Goal: Information Seeking & Learning: Compare options

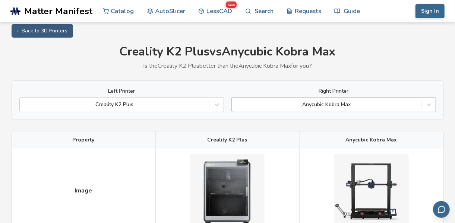
scroll to position [12, 0]
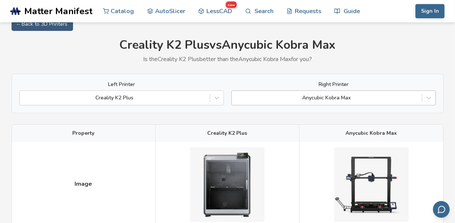
click at [300, 105] on div "Anycubic Kobra Max" at bounding box center [333, 98] width 205 height 15
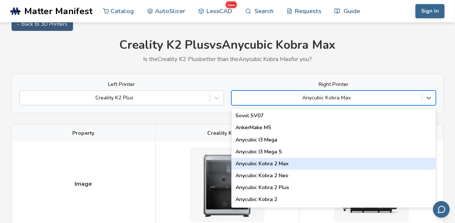
click at [295, 168] on div "Anycubic Kobra 2 Max" at bounding box center [333, 164] width 205 height 12
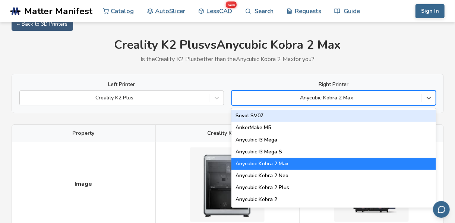
click at [271, 105] on div "89 results available. Use Up and Down to choose options, press Enter to select …" at bounding box center [333, 98] width 205 height 15
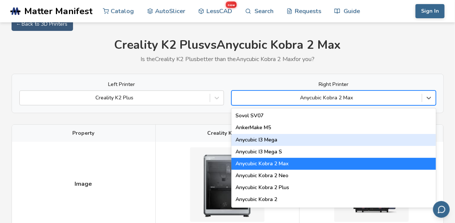
click at [284, 145] on div "Anycubic I3 Mega" at bounding box center [333, 140] width 205 height 12
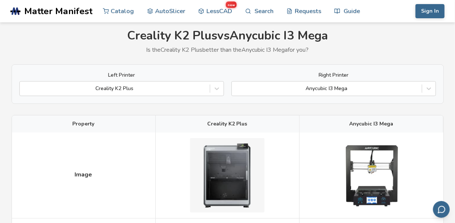
scroll to position [12, 0]
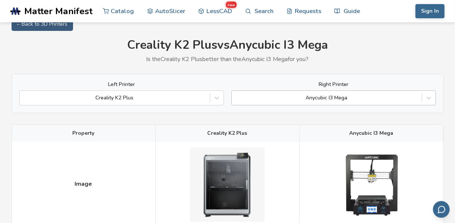
click at [327, 98] on div at bounding box center [327, 97] width 183 height 7
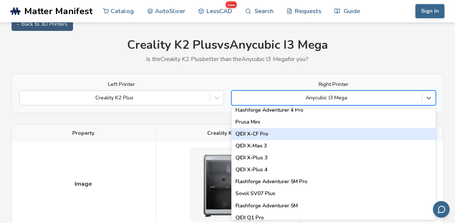
scroll to position [820, 0]
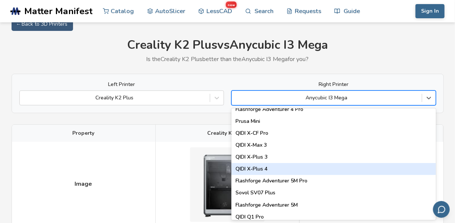
click at [303, 172] on div "QIDI X-Plus 4" at bounding box center [333, 169] width 205 height 12
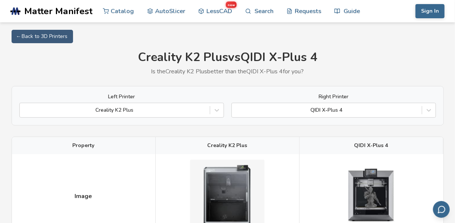
scroll to position [12, 0]
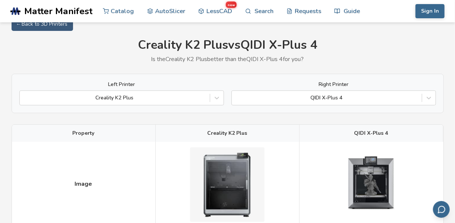
click at [381, 105] on div "QIDI X-Plus 4" at bounding box center [333, 98] width 205 height 15
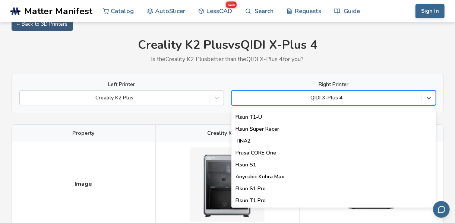
scroll to position [968, 0]
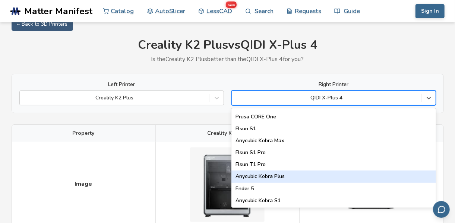
click at [316, 176] on div "Anycubic Kobra Plus" at bounding box center [333, 177] width 205 height 12
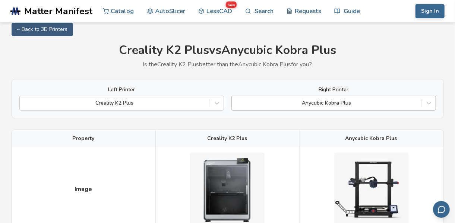
scroll to position [12, 0]
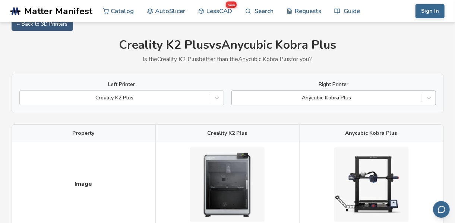
click at [389, 105] on div "Anycubic Kobra Plus" at bounding box center [333, 98] width 205 height 15
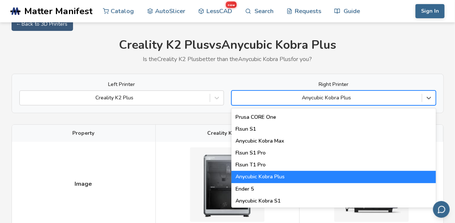
scroll to position [968, 0]
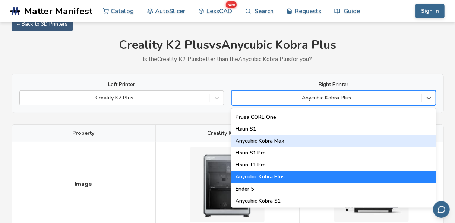
click at [348, 142] on div "Anycubic Kobra Max" at bounding box center [333, 141] width 205 height 12
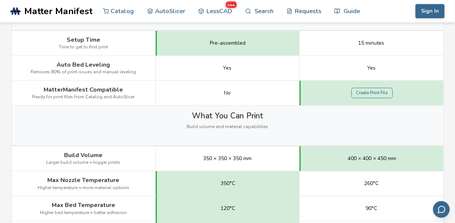
scroll to position [273, 0]
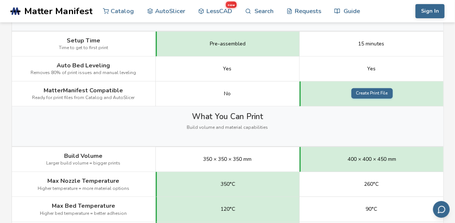
click at [369, 92] on link "Create Print File" at bounding box center [372, 93] width 41 height 10
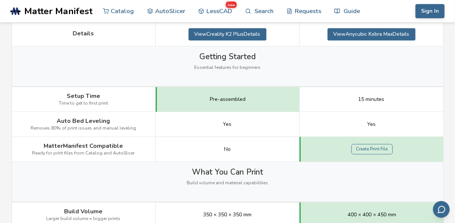
scroll to position [161, 0]
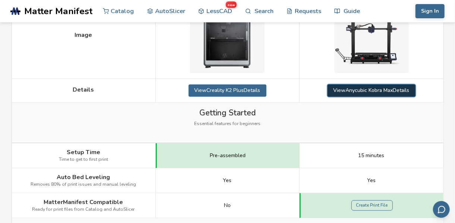
click at [350, 91] on link "View Anycubic Kobra Max Details" at bounding box center [372, 91] width 88 height 12
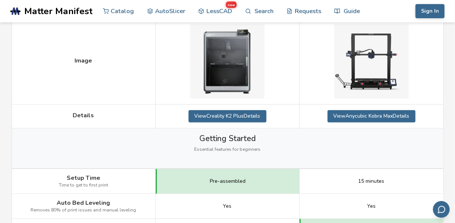
scroll to position [50, 0]
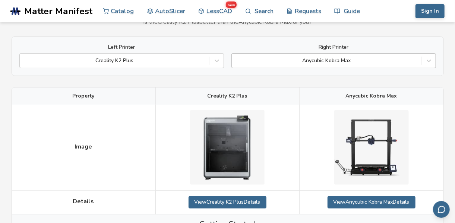
click at [356, 57] on div at bounding box center [327, 60] width 183 height 7
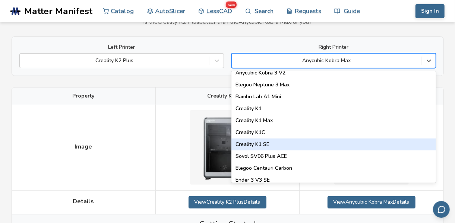
scroll to position [149, 0]
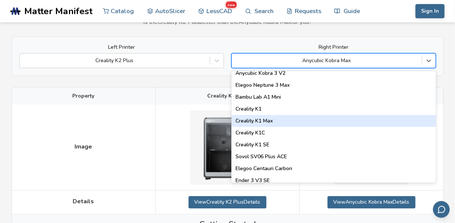
click at [327, 118] on div "Creality K1 Max" at bounding box center [333, 121] width 205 height 12
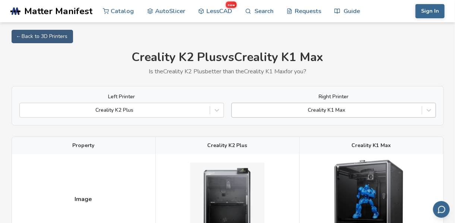
scroll to position [12, 0]
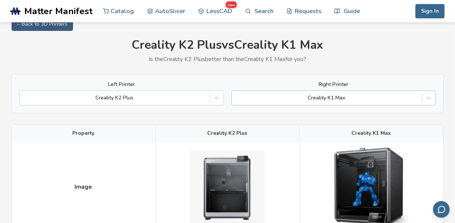
click at [360, 105] on div "Creality K1 Max" at bounding box center [333, 98] width 205 height 15
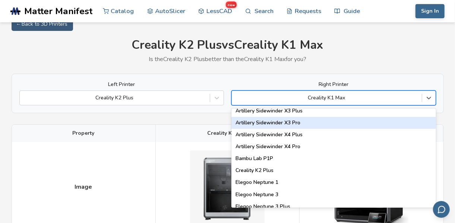
scroll to position [447, 0]
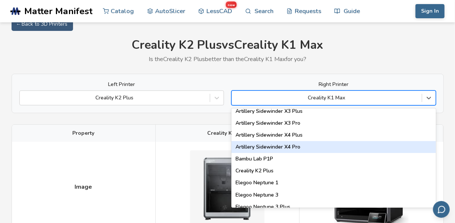
click at [329, 146] on div "Artillery Sidewinder X4 Pro" at bounding box center [333, 147] width 205 height 12
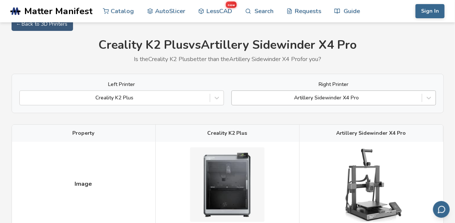
click at [373, 105] on div "Artillery Sidewinder X4 Pro" at bounding box center [333, 98] width 205 height 15
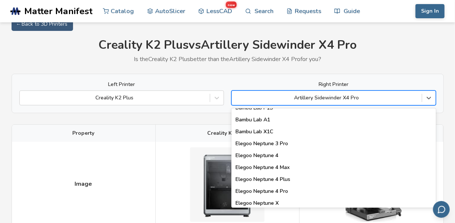
scroll to position [559, 0]
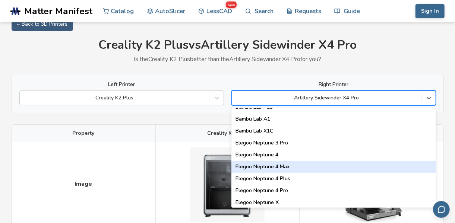
click at [308, 170] on div "Elegoo Neptune 4 Max" at bounding box center [333, 167] width 205 height 12
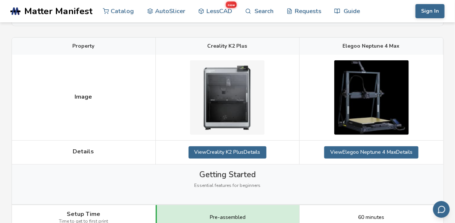
scroll to position [50, 0]
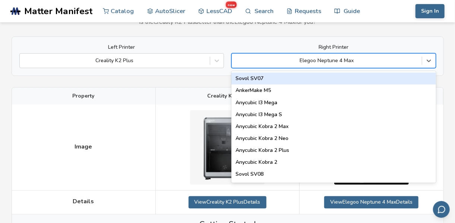
click at [365, 56] on div "Elegoo Neptune 4 Max" at bounding box center [327, 61] width 190 height 10
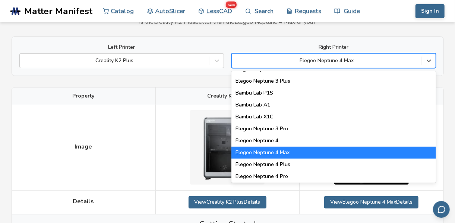
scroll to position [559, 0]
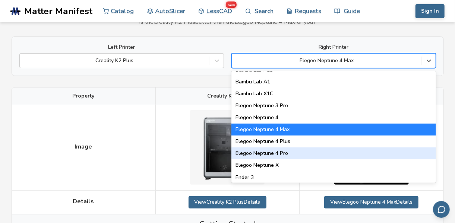
click at [315, 153] on div "Elegoo Neptune 4 Pro" at bounding box center [333, 154] width 205 height 12
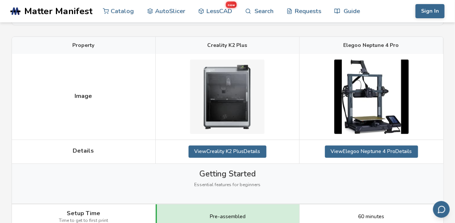
scroll to position [50, 0]
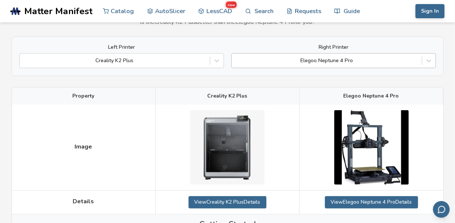
click at [369, 61] on div at bounding box center [327, 60] width 183 height 7
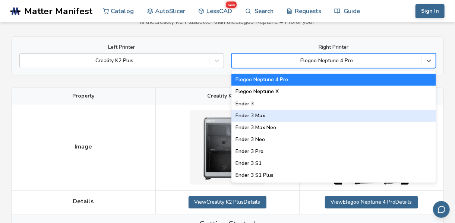
scroll to position [634, 0]
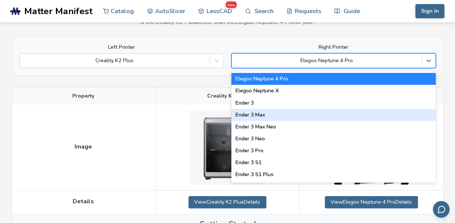
click at [343, 119] on div "Ender 3 Max" at bounding box center [333, 115] width 205 height 12
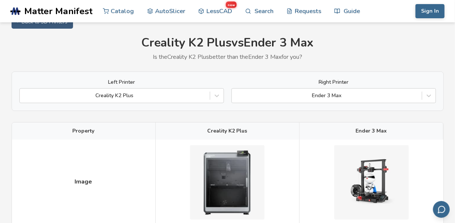
scroll to position [12, 0]
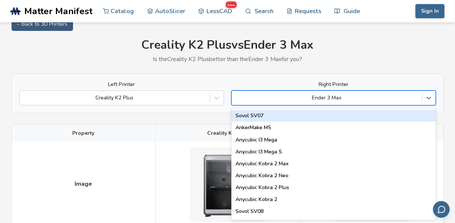
click at [401, 101] on div at bounding box center [327, 97] width 183 height 7
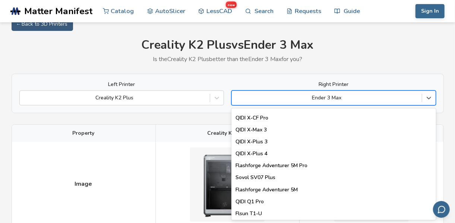
scroll to position [857, 0]
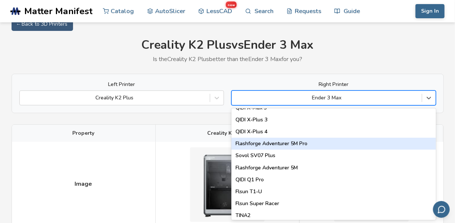
click at [363, 139] on div "Flashforge Adventurer 5M Pro" at bounding box center [333, 144] width 205 height 12
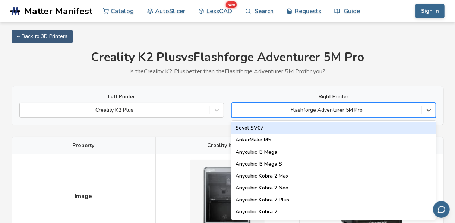
scroll to position [12, 0]
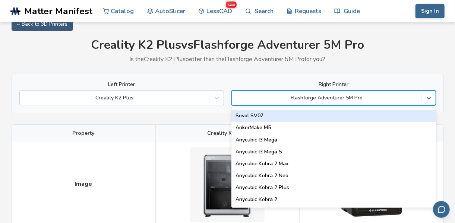
click at [355, 105] on div "89 results available. Use Up and Down to choose options, press Enter to select …" at bounding box center [333, 98] width 205 height 15
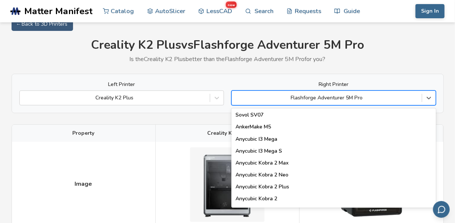
scroll to position [0, 0]
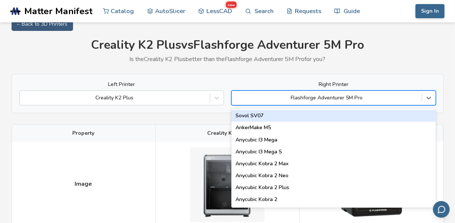
click at [292, 113] on div "Sovol SV07" at bounding box center [333, 116] width 205 height 12
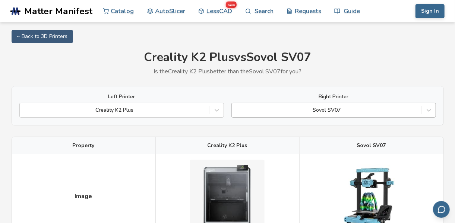
scroll to position [12, 0]
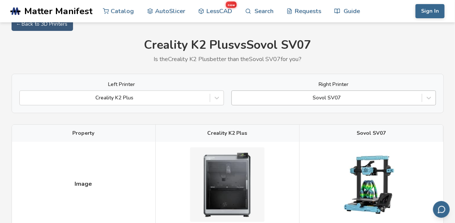
click at [302, 105] on div "Sovol SV07" at bounding box center [333, 98] width 205 height 15
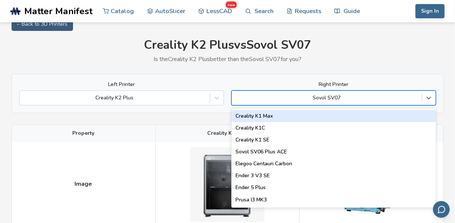
scroll to position [224, 0]
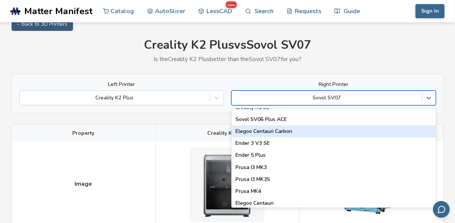
click at [302, 128] on div "Elegoo Centauri Carbon" at bounding box center [333, 132] width 205 height 12
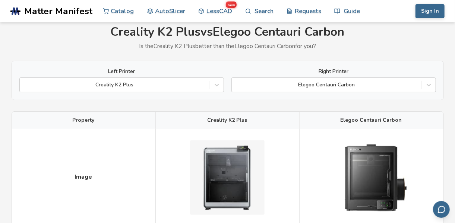
scroll to position [12, 0]
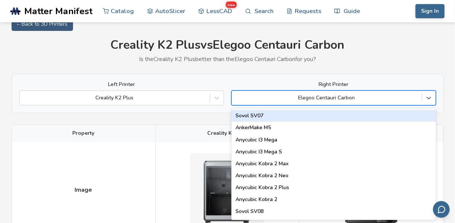
click at [312, 98] on div at bounding box center [327, 97] width 183 height 7
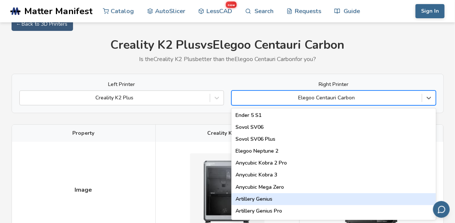
scroll to position [410, 0]
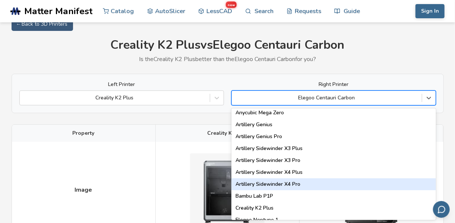
click at [306, 180] on div "Artillery Sidewinder X4 Pro" at bounding box center [333, 185] width 205 height 12
